Goal: Task Accomplishment & Management: Use online tool/utility

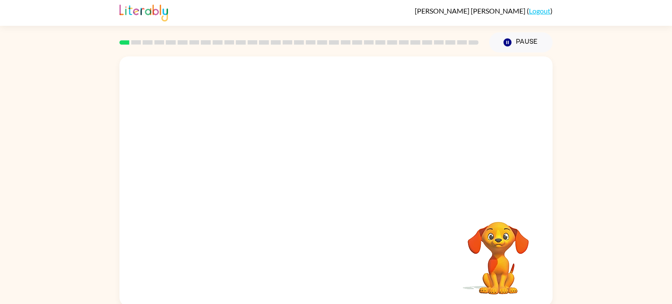
scroll to position [4, 0]
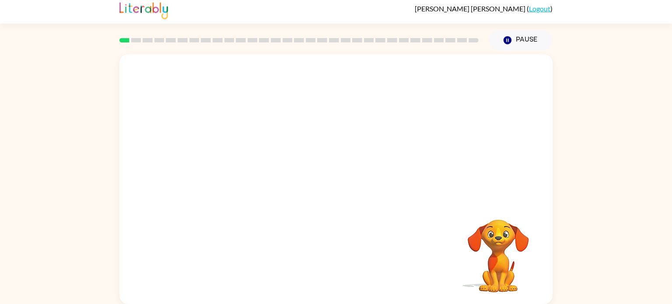
click at [491, 224] on video "Your browser must support playing .mp4 files to use Literably. Please try using…" at bounding box center [499, 250] width 88 height 88
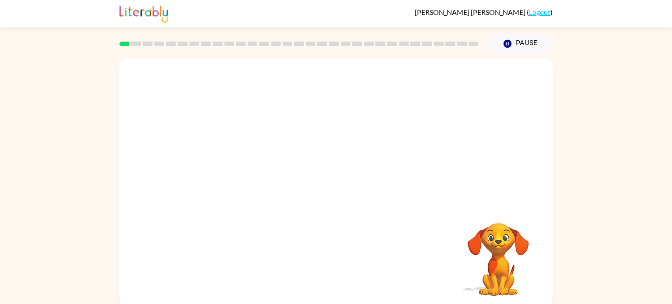
scroll to position [0, 0]
click at [336, 183] on icon "button" at bounding box center [336, 187] width 10 height 10
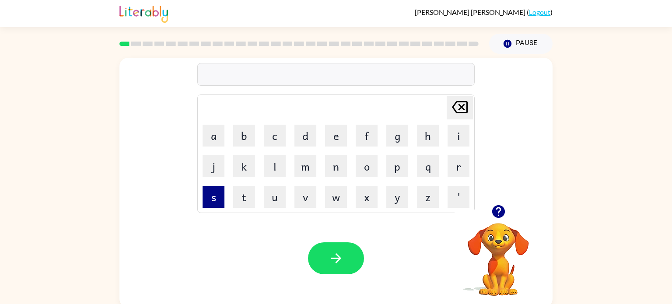
click at [215, 203] on button "s" at bounding box center [214, 197] width 22 height 22
click at [418, 144] on button "h" at bounding box center [428, 136] width 22 height 22
click at [279, 192] on button "u" at bounding box center [275, 197] width 22 height 22
click at [228, 193] on td "s" at bounding box center [214, 197] width 30 height 30
click at [222, 192] on button "s" at bounding box center [214, 197] width 22 height 22
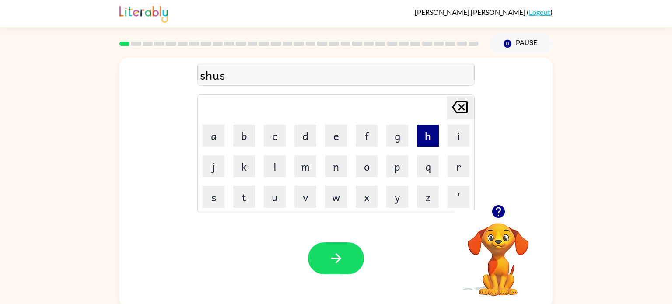
click at [432, 136] on button "h" at bounding box center [428, 136] width 22 height 22
click at [335, 253] on icon "button" at bounding box center [336, 258] width 15 height 15
click at [218, 130] on button "a" at bounding box center [214, 136] width 22 height 22
click at [399, 161] on button "p" at bounding box center [397, 166] width 22 height 22
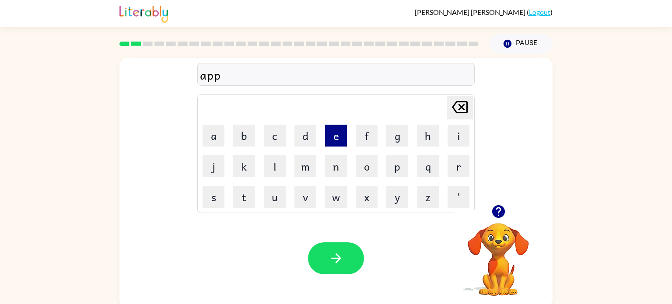
click at [336, 131] on button "e" at bounding box center [336, 136] width 22 height 22
click at [214, 134] on button "a" at bounding box center [214, 136] width 22 height 22
click at [454, 175] on button "r" at bounding box center [459, 166] width 22 height 22
click at [334, 133] on button "e" at bounding box center [336, 136] width 22 height 22
click at [345, 167] on button "n" at bounding box center [336, 166] width 22 height 22
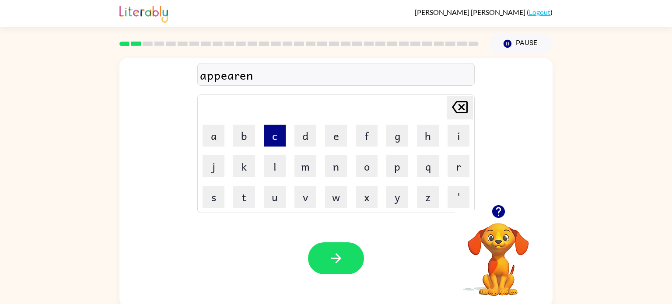
click at [283, 133] on button "c" at bounding box center [275, 136] width 22 height 22
click at [337, 140] on button "e" at bounding box center [336, 136] width 22 height 22
click at [219, 198] on button "s" at bounding box center [214, 197] width 22 height 22
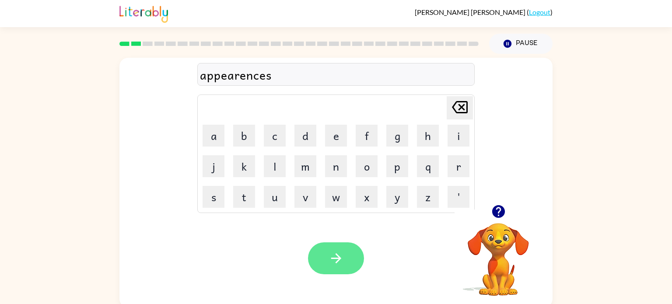
click at [344, 256] on button "button" at bounding box center [336, 258] width 56 height 32
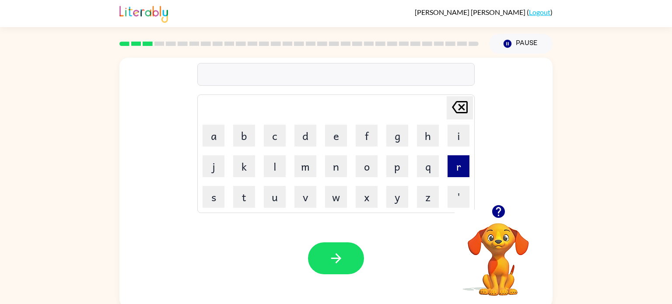
click at [455, 169] on button "r" at bounding box center [459, 166] width 22 height 22
click at [332, 136] on button "e" at bounding box center [336, 136] width 22 height 22
click at [215, 130] on button "a" at bounding box center [214, 136] width 22 height 22
click at [270, 169] on button "l" at bounding box center [275, 166] width 22 height 22
click at [459, 139] on button "i" at bounding box center [459, 136] width 22 height 22
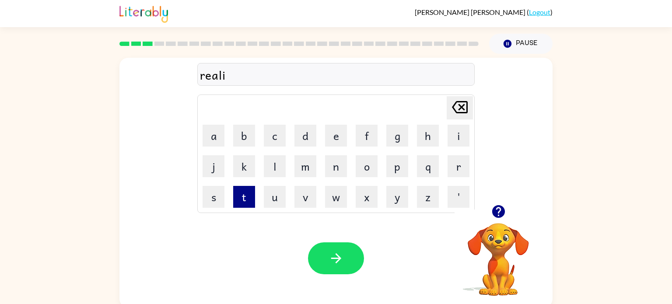
click at [246, 190] on button "t" at bounding box center [244, 197] width 22 height 22
click at [397, 195] on button "y" at bounding box center [397, 197] width 22 height 22
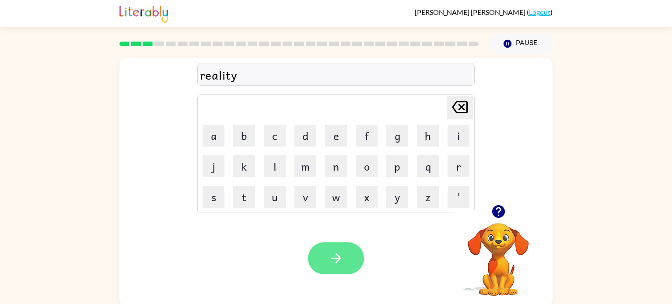
click at [311, 264] on button "button" at bounding box center [336, 258] width 56 height 32
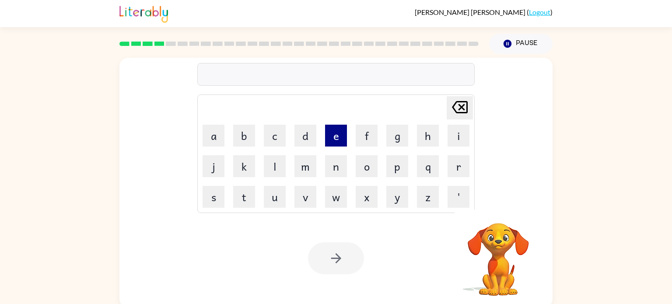
click at [330, 134] on button "e" at bounding box center [336, 136] width 22 height 22
click at [274, 165] on button "l" at bounding box center [275, 166] width 22 height 22
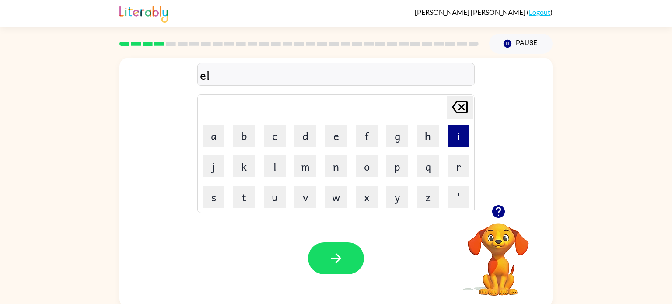
click at [462, 135] on button "i" at bounding box center [459, 136] width 22 height 22
click at [225, 71] on div "[PERSON_NAME]" at bounding box center [336, 75] width 272 height 18
